Goal: Information Seeking & Learning: Learn about a topic

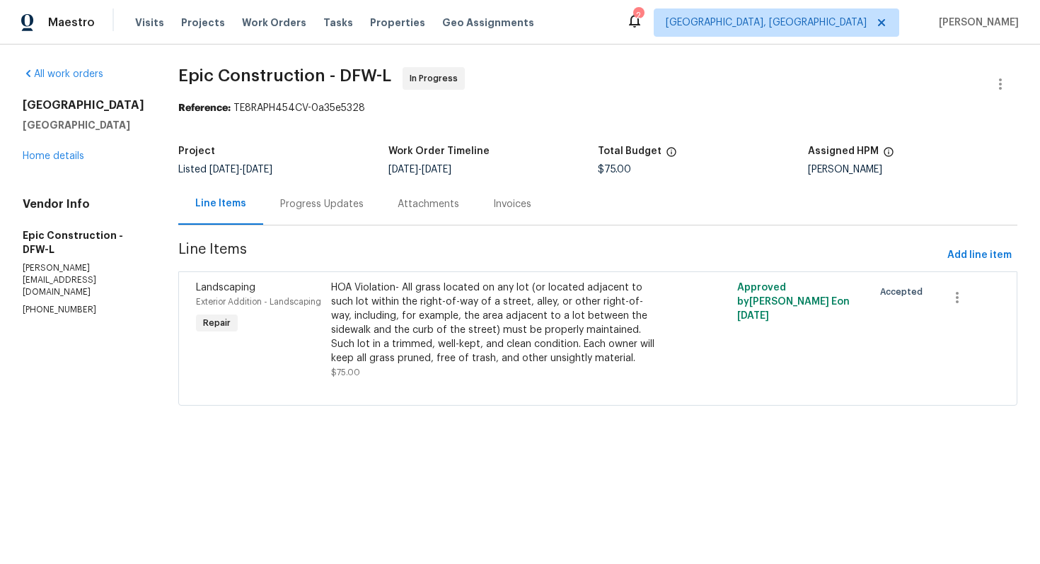
click at [286, 207] on div "Progress Updates" at bounding box center [321, 204] width 83 height 14
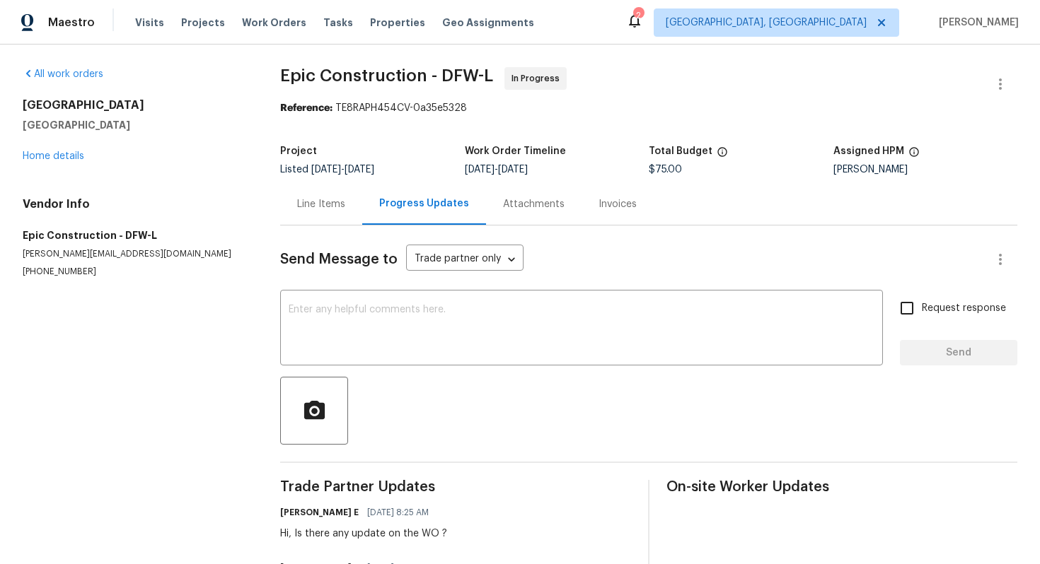
click at [314, 207] on div "Line Items" at bounding box center [321, 204] width 48 height 14
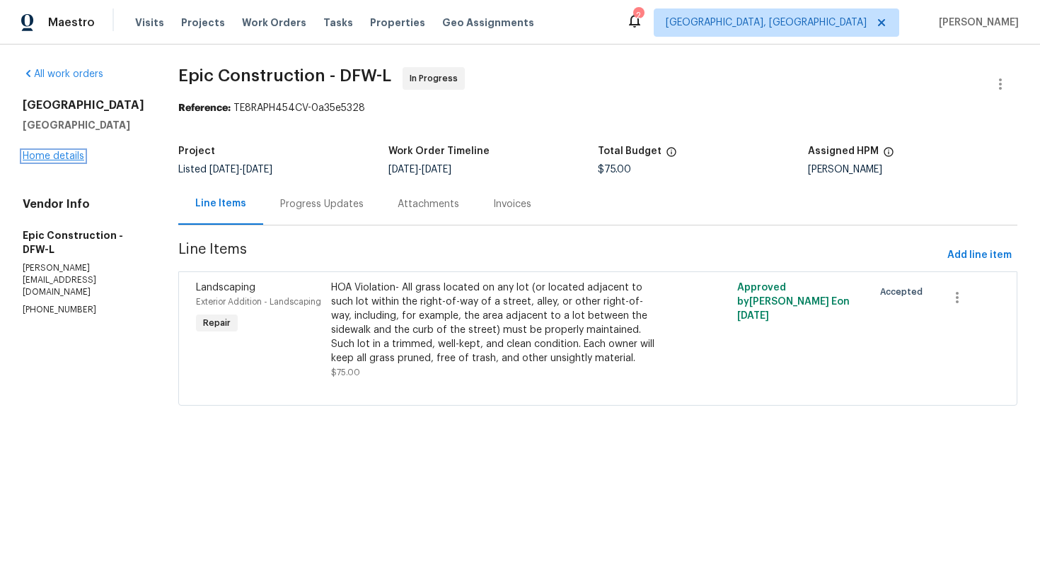
click at [47, 161] on link "Home details" at bounding box center [54, 156] width 62 height 10
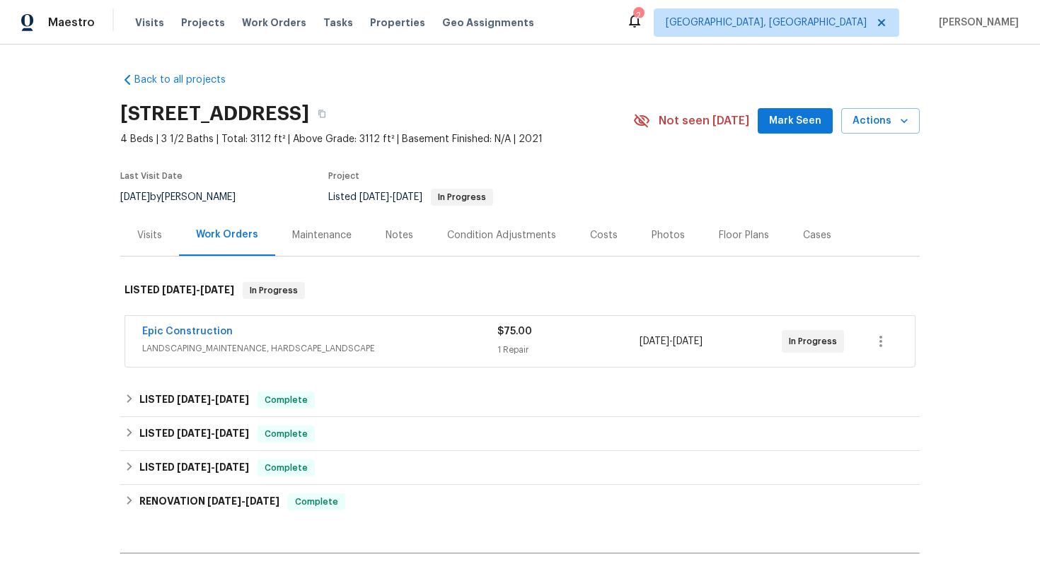
click at [813, 232] on div "Cases" at bounding box center [817, 235] width 28 height 14
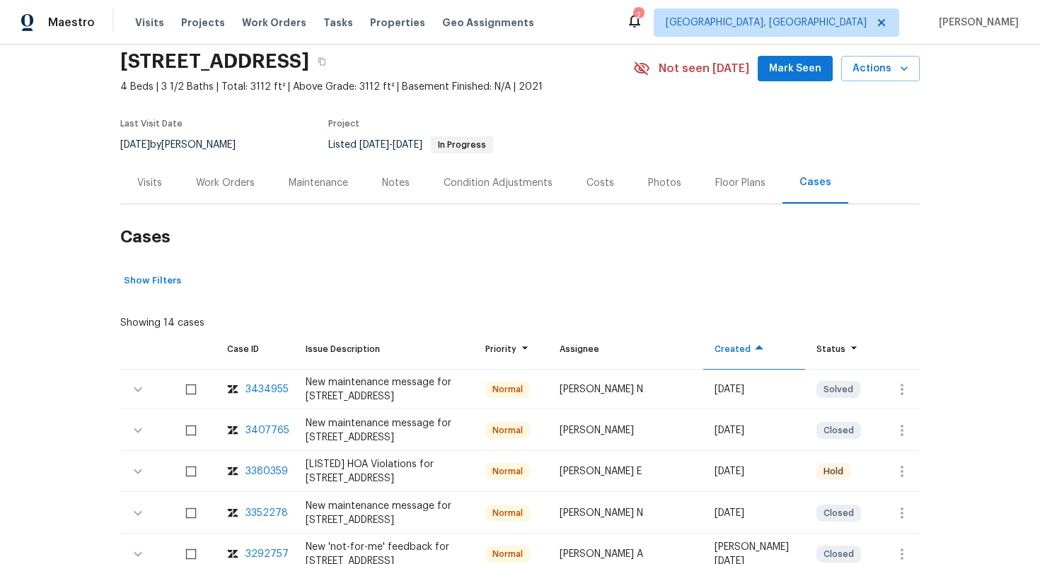
scroll to position [76, 0]
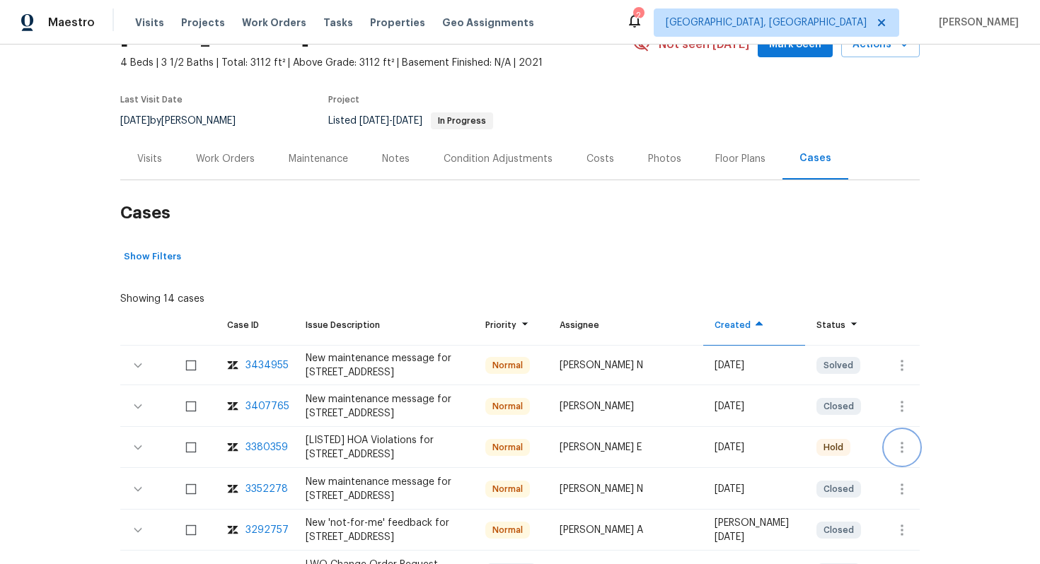
click at [897, 443] on icon "button" at bounding box center [901, 447] width 17 height 17
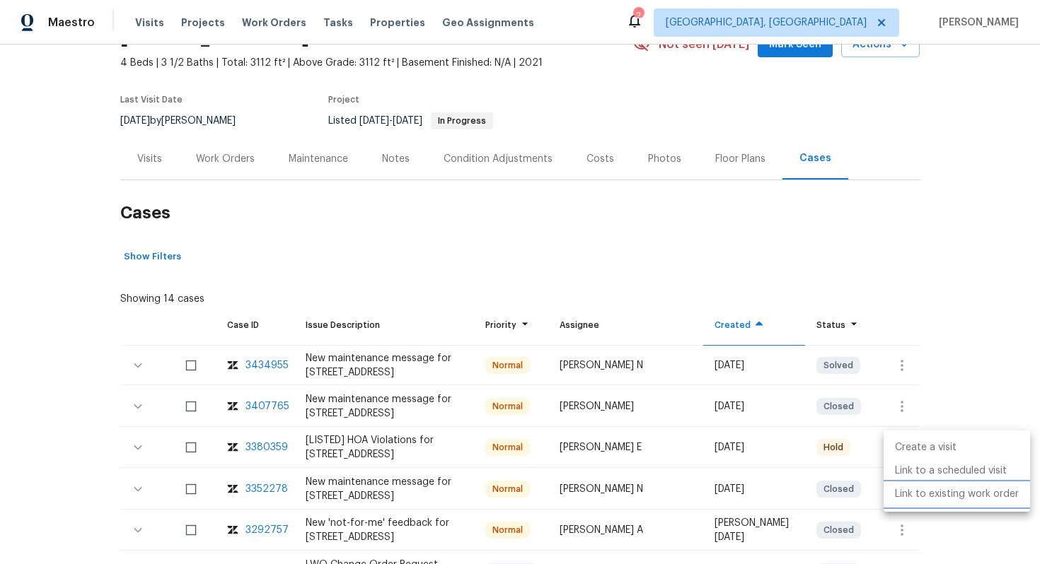
click at [903, 488] on li "Link to existing work order" at bounding box center [956, 494] width 146 height 23
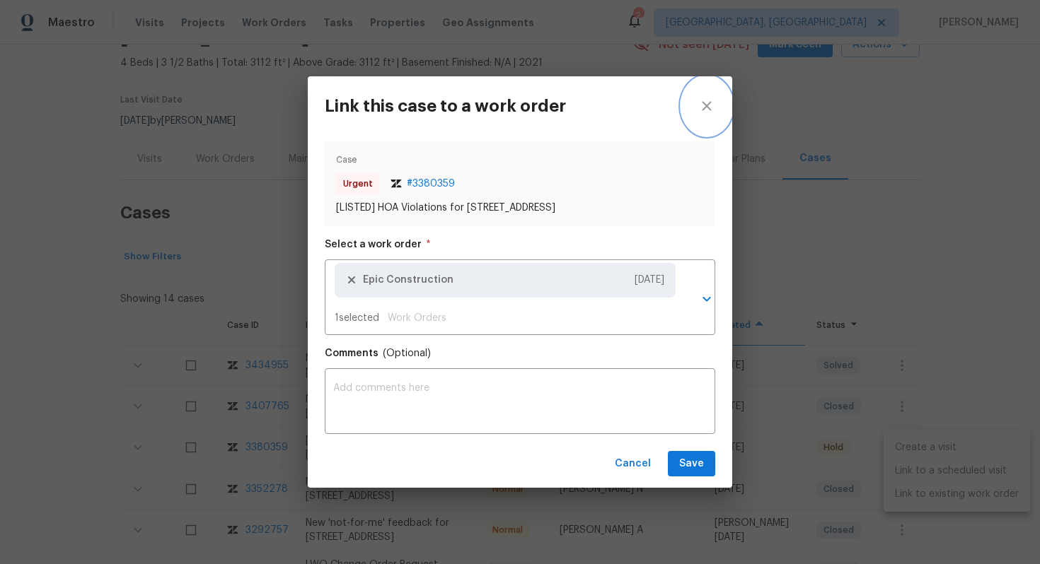
click at [710, 106] on icon "close" at bounding box center [706, 106] width 17 height 17
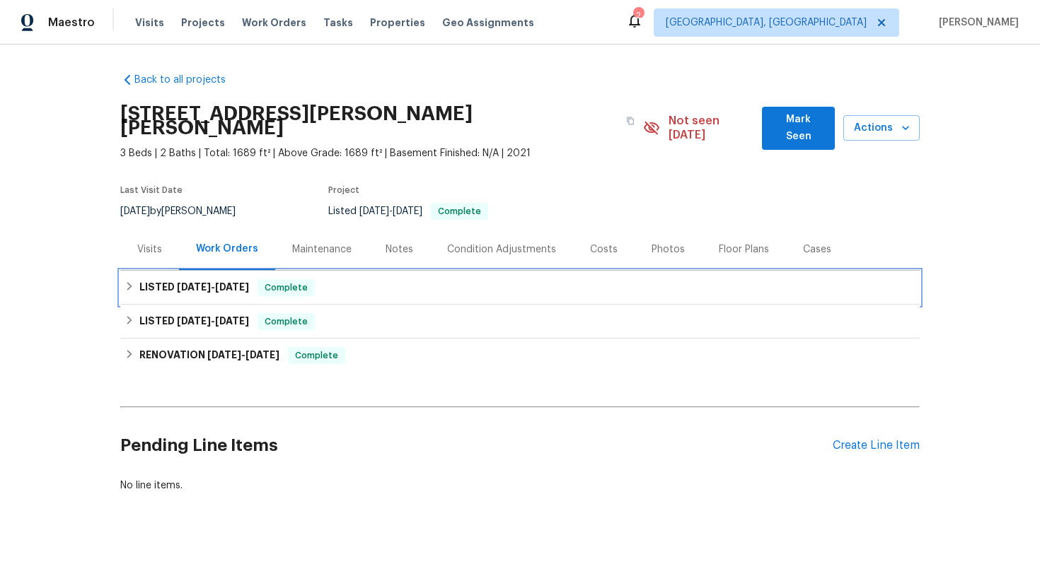
click at [424, 271] on div "LISTED 8/13/25 - 8/19/25 Complete" at bounding box center [519, 288] width 799 height 34
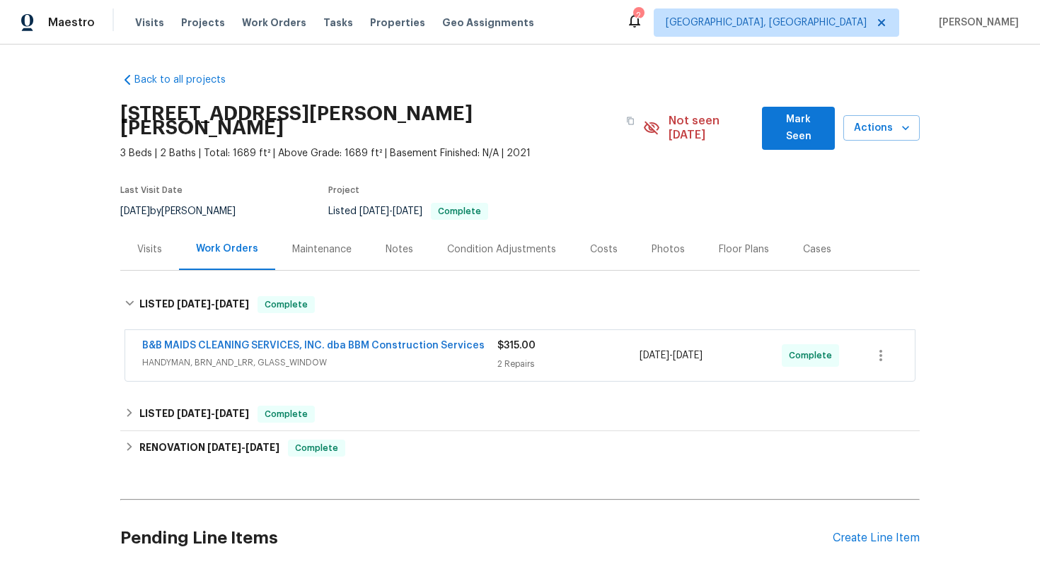
click at [452, 356] on span "HANDYMAN, BRN_AND_LRR, GLASS_WINDOW" at bounding box center [319, 363] width 355 height 14
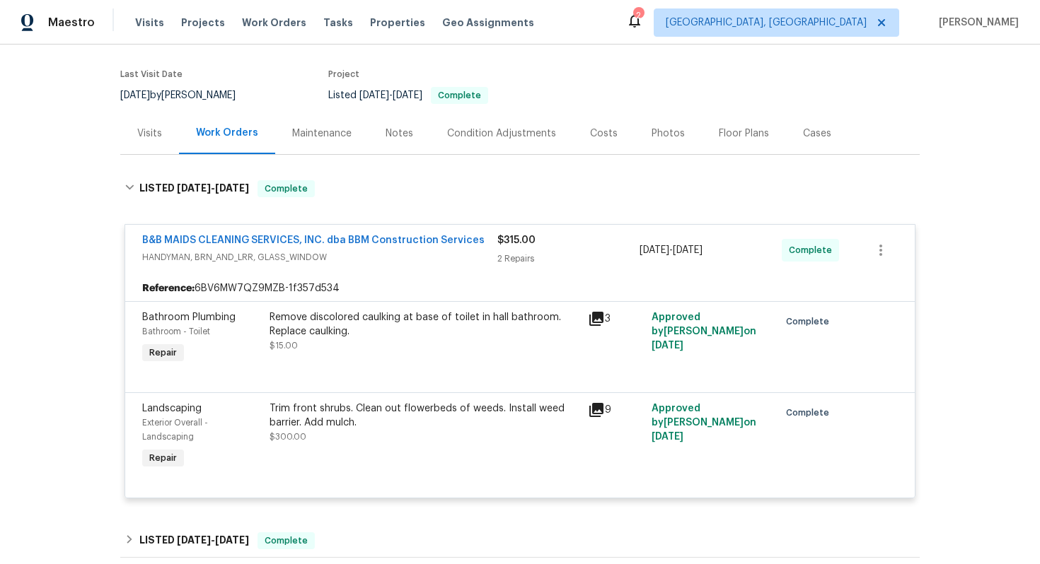
scroll to position [118, 0]
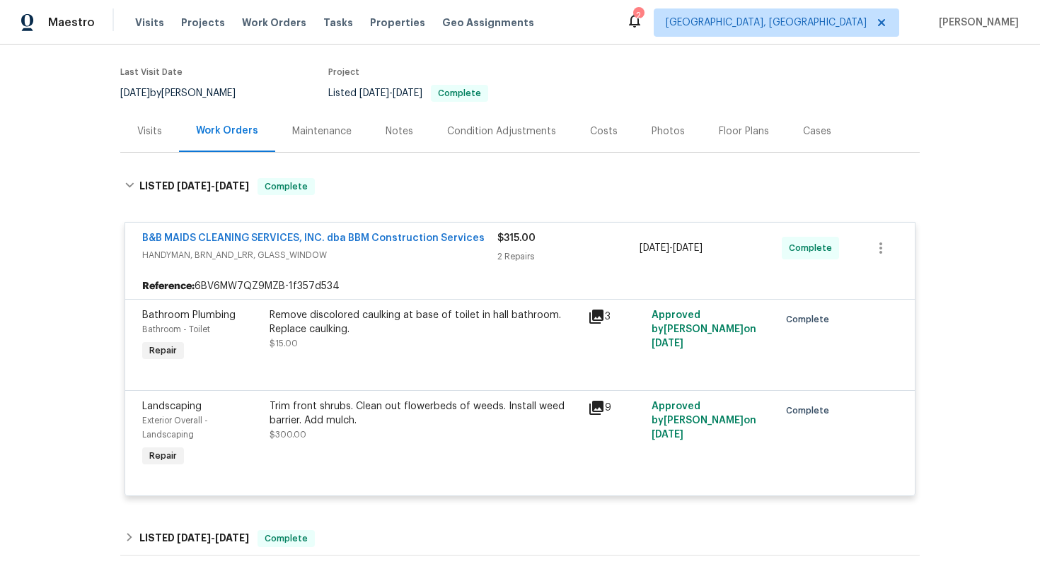
click at [458, 248] on span "HANDYMAN, BRN_AND_LRR, GLASS_WINDOW" at bounding box center [319, 255] width 355 height 14
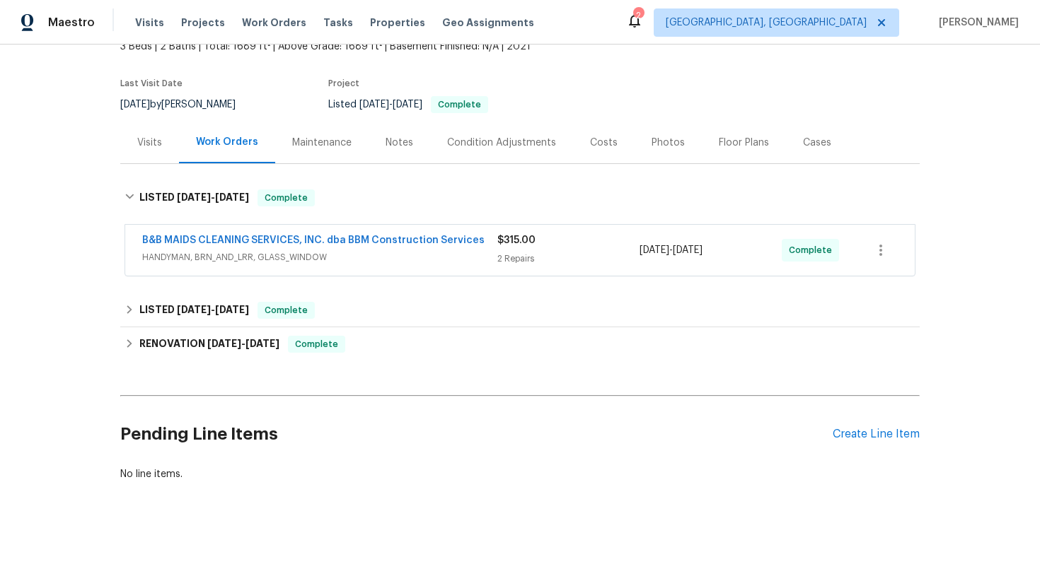
scroll to position [103, 0]
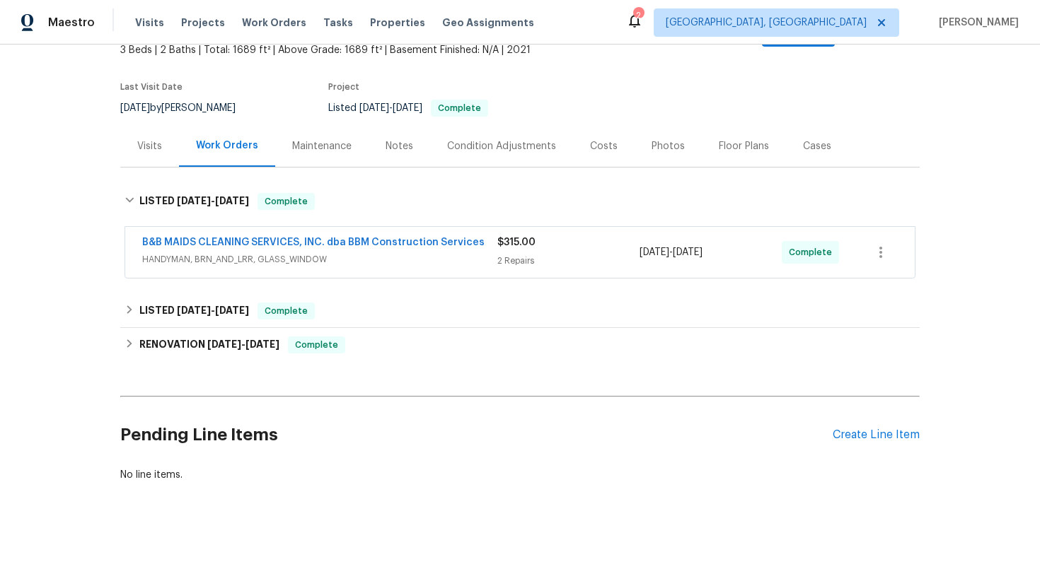
click at [429, 252] on span "HANDYMAN, BRN_AND_LRR, GLASS_WINDOW" at bounding box center [319, 259] width 355 height 14
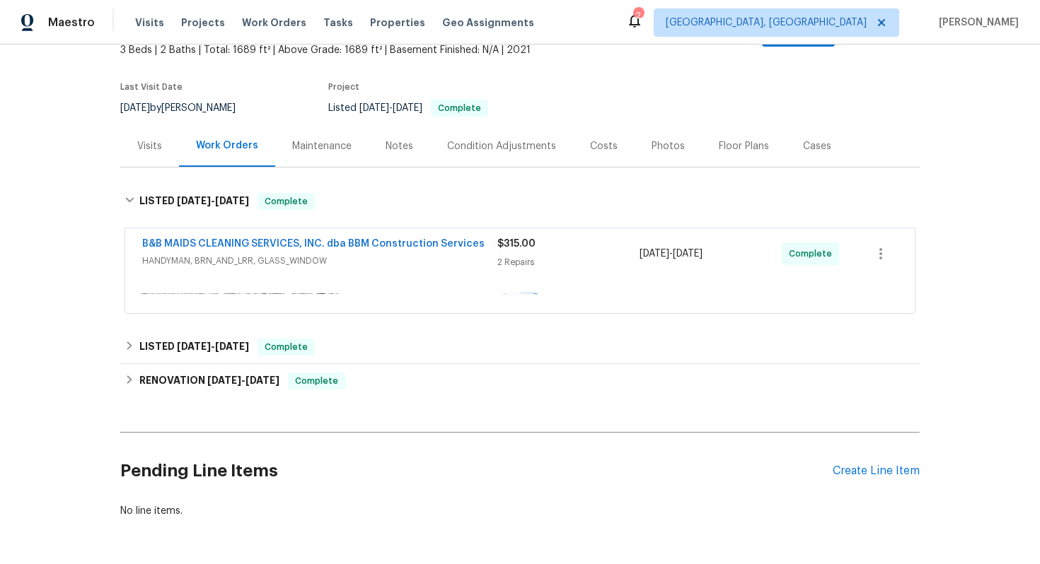
scroll to position [118, 0]
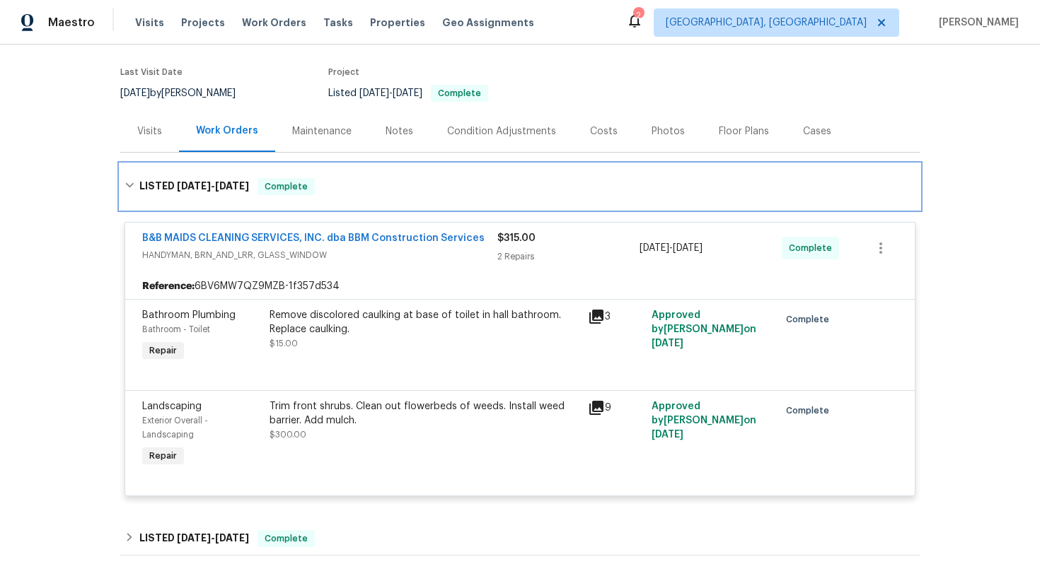
click at [452, 178] on div "LISTED 8/13/25 - 8/19/25 Complete" at bounding box center [519, 186] width 791 height 17
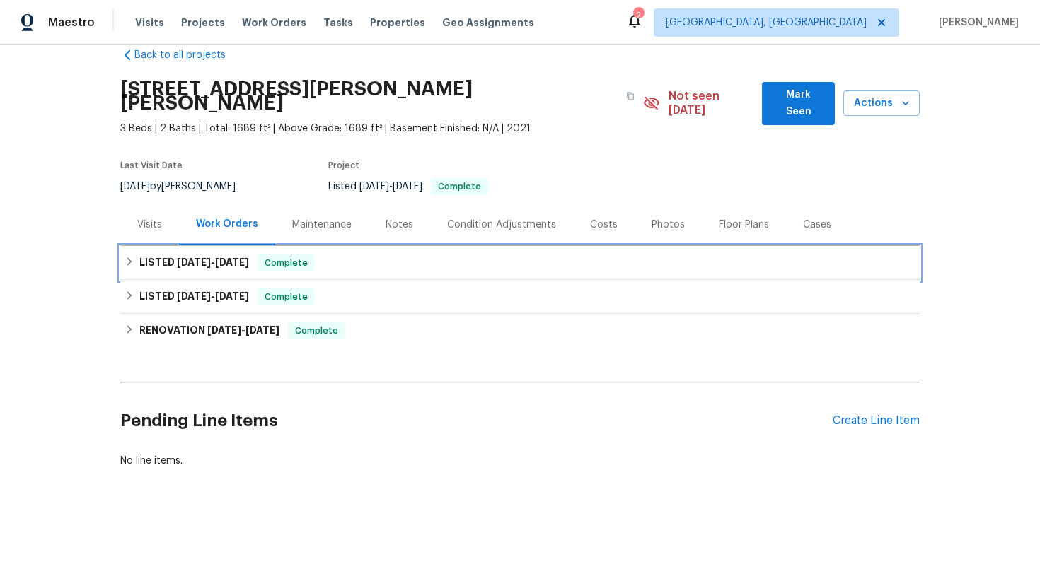
scroll to position [11, 0]
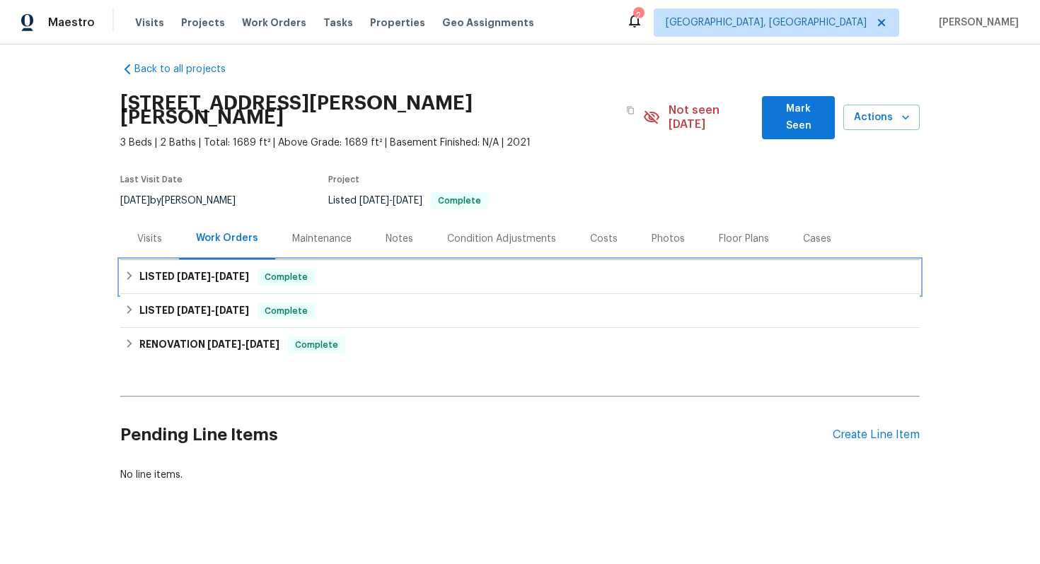
click at [371, 274] on div "LISTED 8/13/25 - 8/19/25 Complete" at bounding box center [519, 277] width 799 height 34
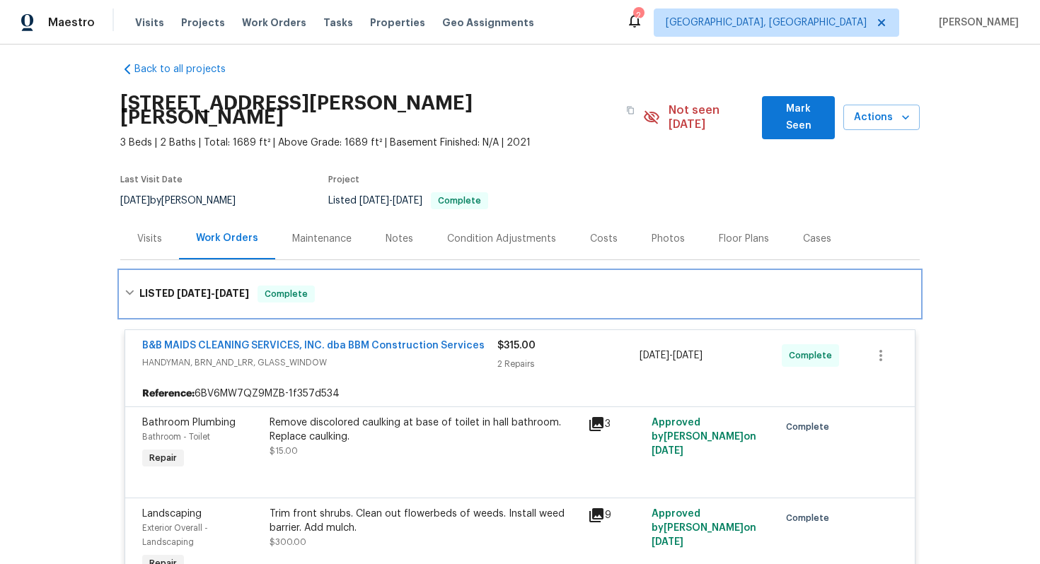
scroll to position [118, 0]
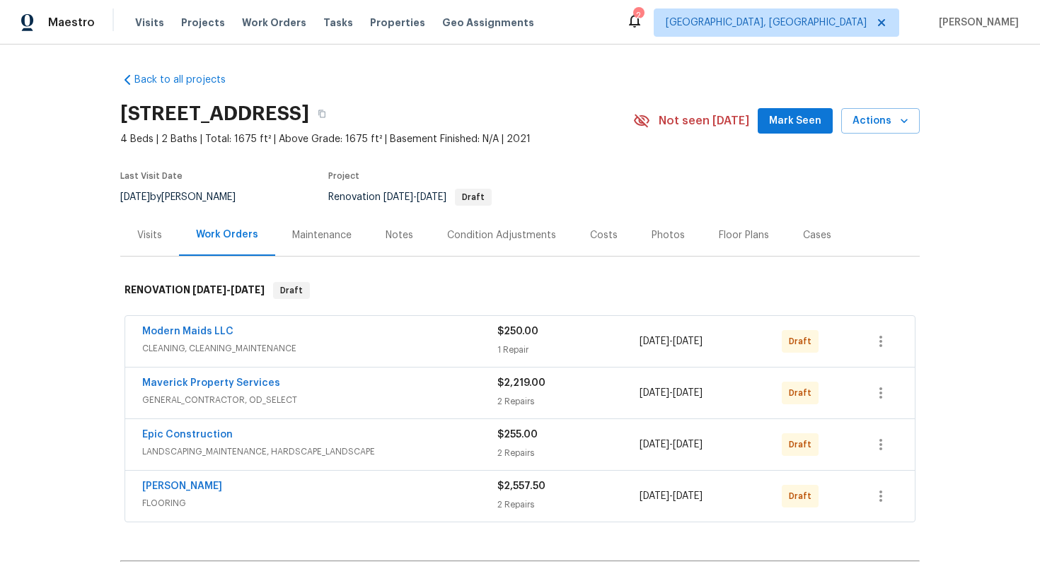
click at [313, 497] on span "FLOORING" at bounding box center [319, 503] width 355 height 14
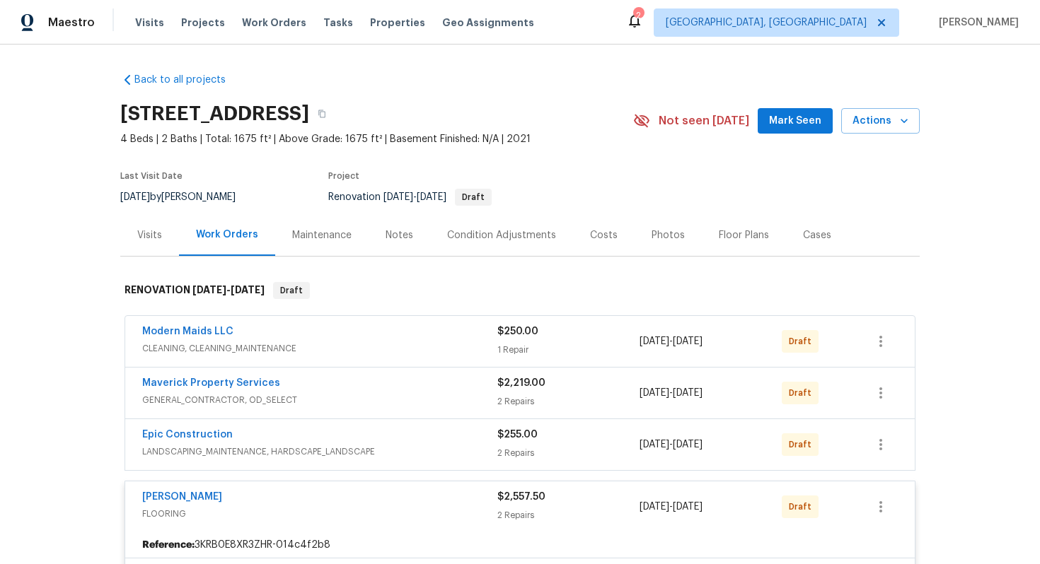
click at [300, 434] on div "Epic Construction" at bounding box center [319, 436] width 355 height 17
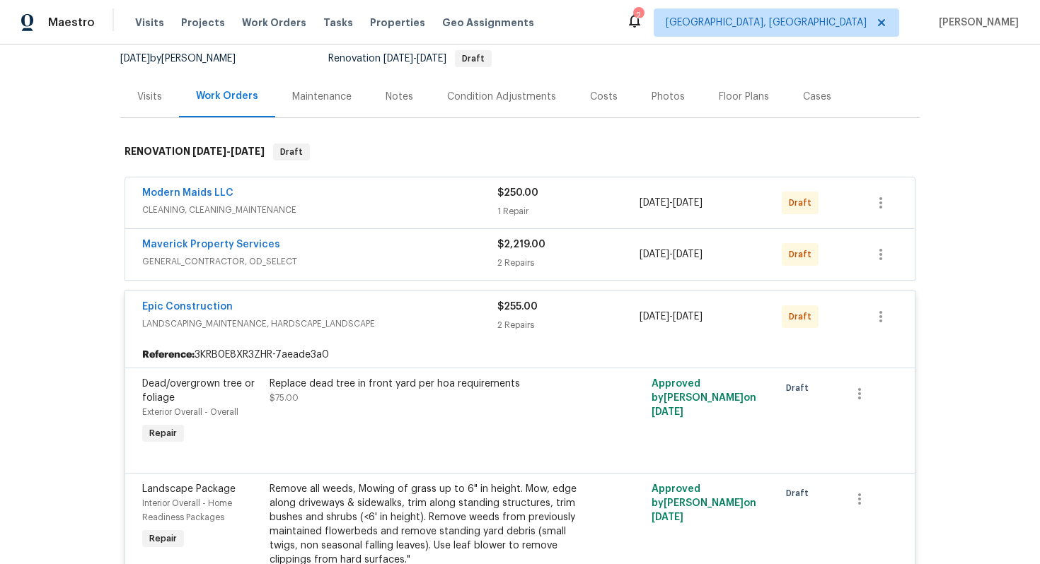
scroll to position [142, 0]
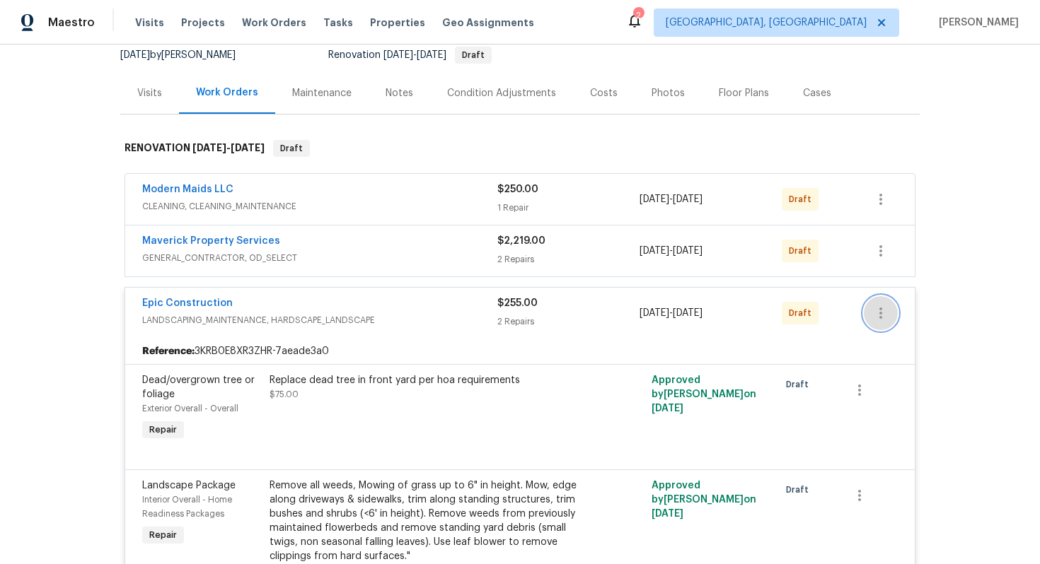
click at [885, 314] on icon "button" at bounding box center [880, 313] width 17 height 17
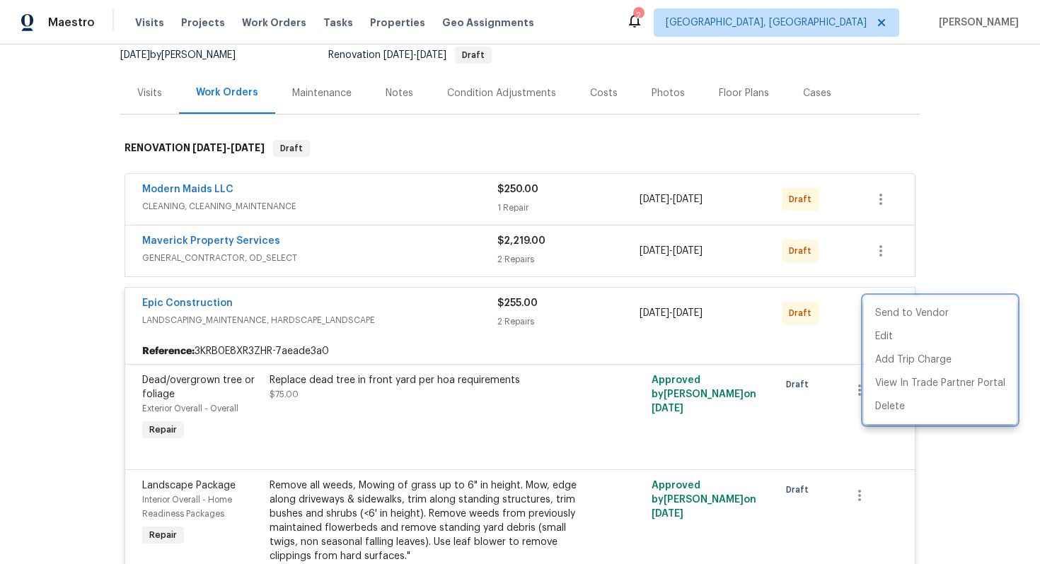
drag, startPoint x: 263, startPoint y: 304, endPoint x: 139, endPoint y: 298, distance: 124.6
click at [139, 298] on div at bounding box center [520, 282] width 1040 height 564
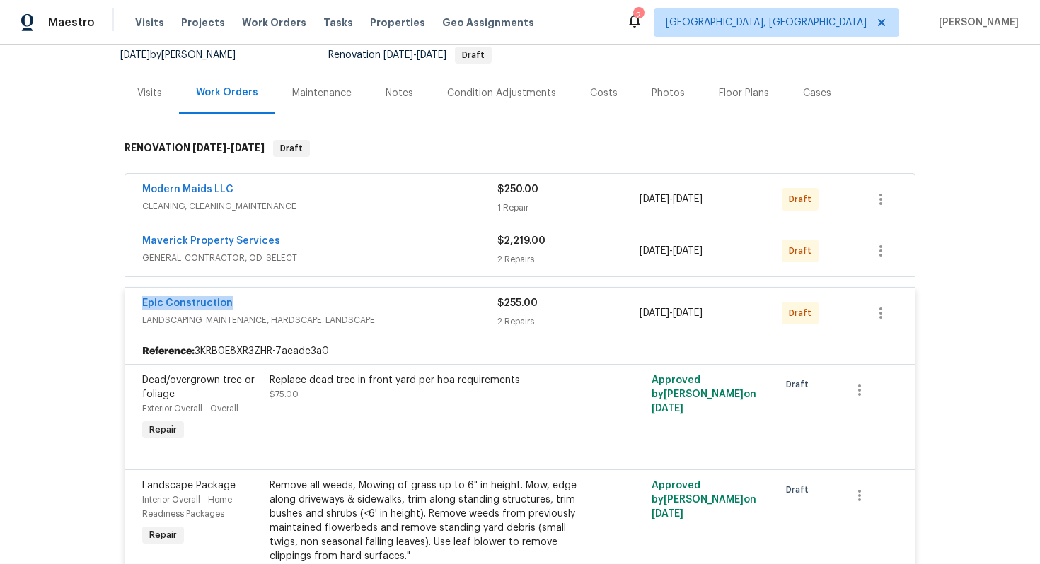
copy link "Epic Construction"
drag, startPoint x: 248, startPoint y: 306, endPoint x: 137, endPoint y: 301, distance: 111.1
click at [137, 301] on div "Epic Construction LANDSCAPING_MAINTENANCE, HARDSCAPE_LANDSCAPE $255.00 2 Repair…" at bounding box center [519, 313] width 789 height 51
